Goal: Find specific page/section: Find specific page/section

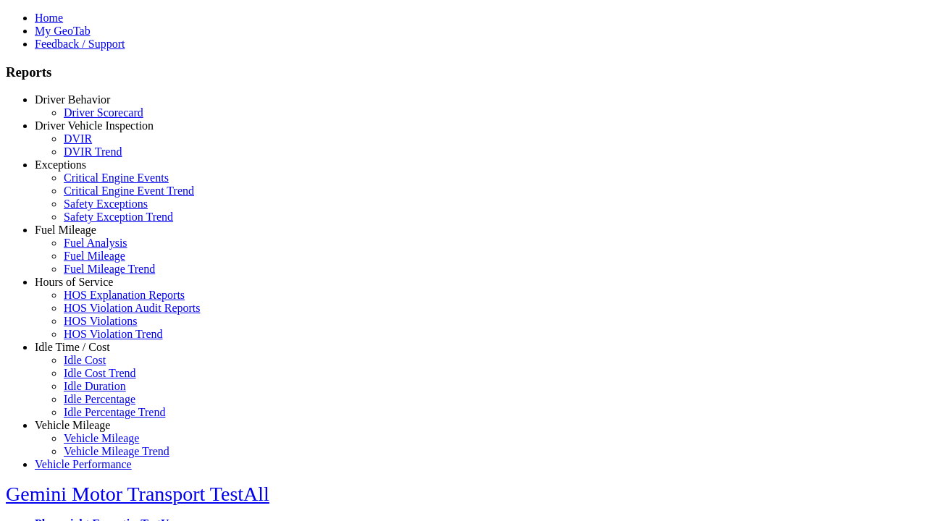
click at [83, 353] on link "Idle Time / Cost" at bounding box center [72, 347] width 75 height 12
click at [94, 406] on link "Idle Percentage Trend" at bounding box center [114, 412] width 101 height 12
type input "*********"
